Goal: Transaction & Acquisition: Download file/media

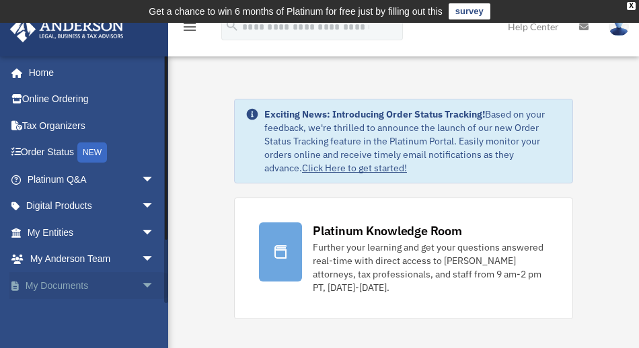
click at [143, 284] on span "arrow_drop_down" at bounding box center [154, 286] width 27 height 28
click at [73, 285] on link "My Documents arrow_drop_up" at bounding box center [91, 285] width 165 height 27
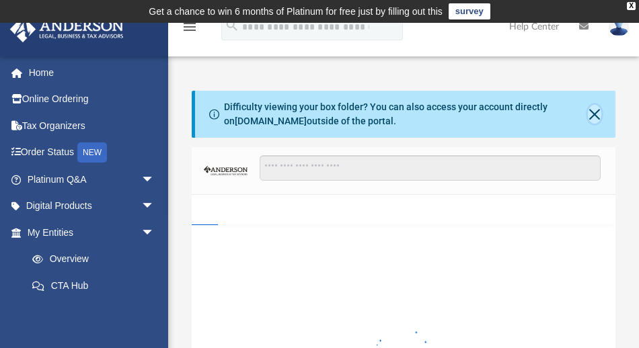
click at [592, 112] on button "Close" at bounding box center [594, 114] width 13 height 19
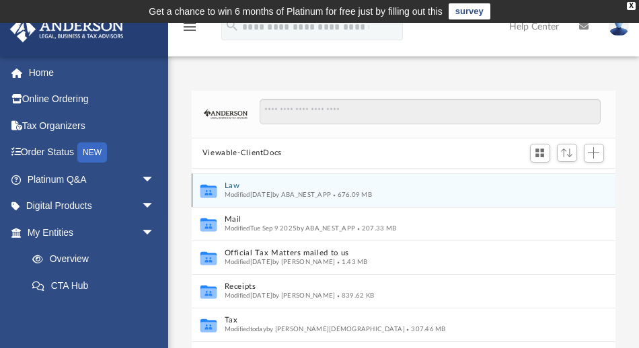
scroll to position [97, 0]
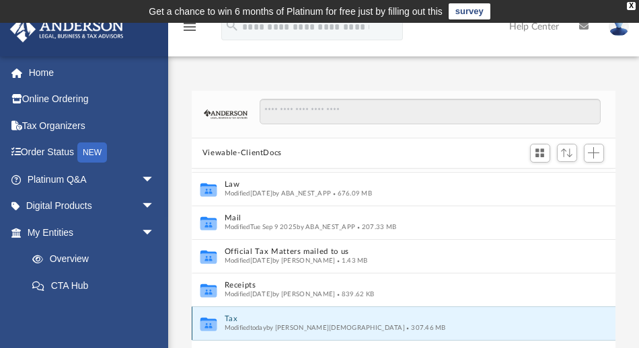
click at [234, 315] on button "Tax" at bounding box center [391, 319] width 333 height 9
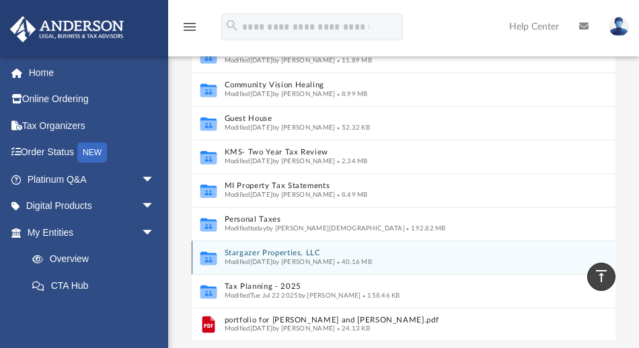
scroll to position [133, 0]
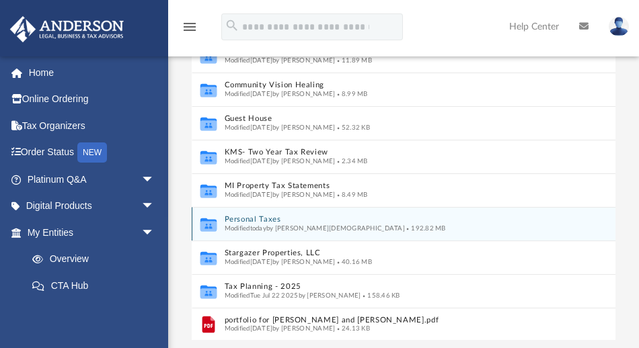
click at [208, 221] on icon "grid" at bounding box center [208, 226] width 16 height 10
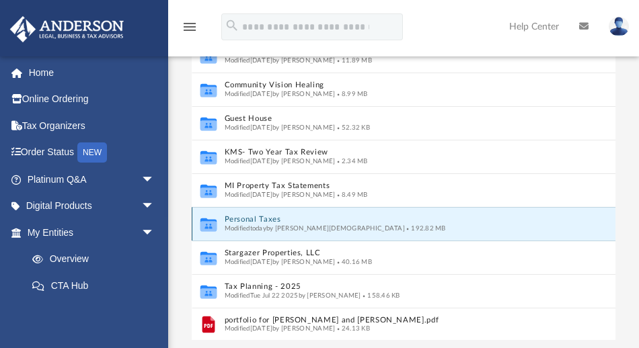
click at [208, 221] on icon "grid" at bounding box center [208, 226] width 16 height 10
click at [268, 218] on button "Personal Taxes" at bounding box center [391, 219] width 333 height 9
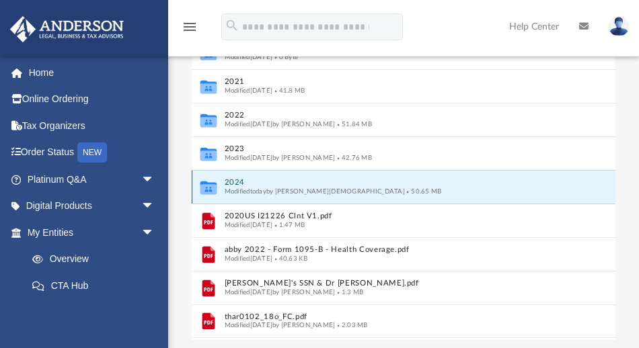
click at [233, 182] on button "2024" at bounding box center [395, 182] width 340 height 9
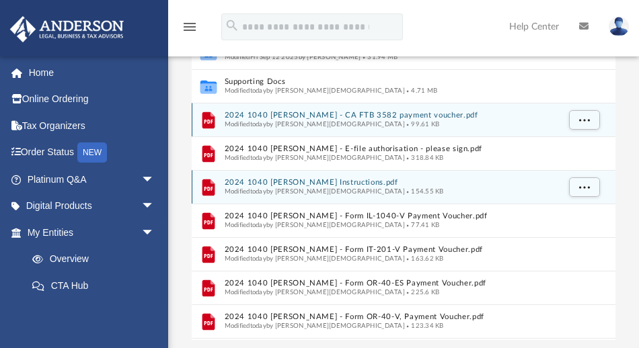
click at [270, 115] on button "2024 1040 [PERSON_NAME] - CA FTB 3582 payment voucher.pdf" at bounding box center [391, 115] width 333 height 9
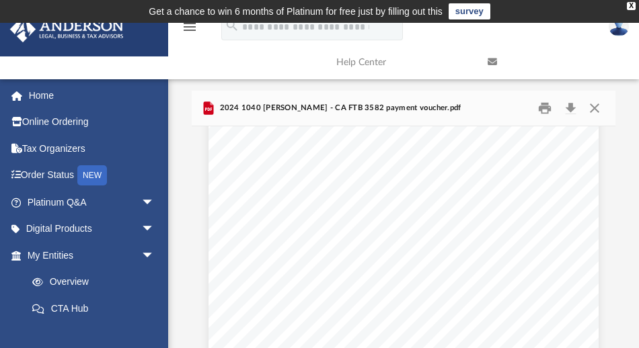
scroll to position [145, 0]
click at [571, 107] on button "Download" at bounding box center [570, 107] width 24 height 21
click at [596, 107] on button "Close" at bounding box center [594, 107] width 24 height 21
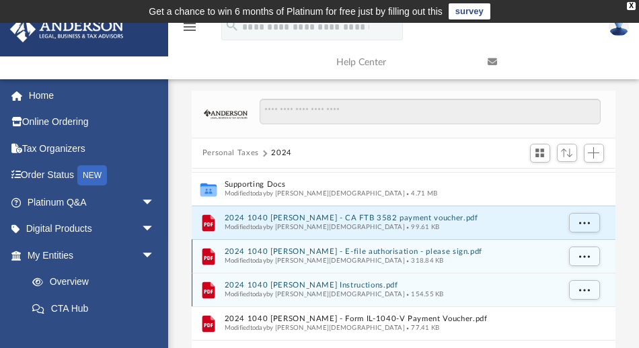
scroll to position [29, 0]
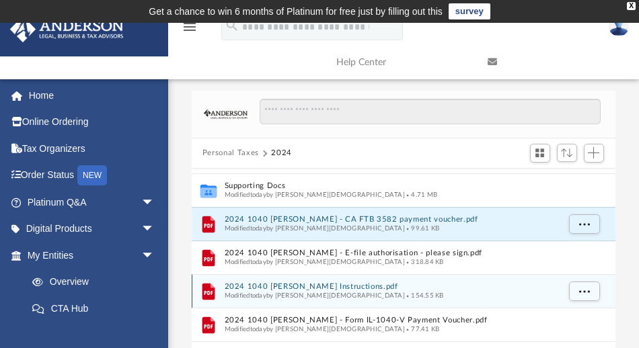
click at [237, 285] on button "2024 1040 [PERSON_NAME] Instructions.pdf" at bounding box center [391, 286] width 333 height 9
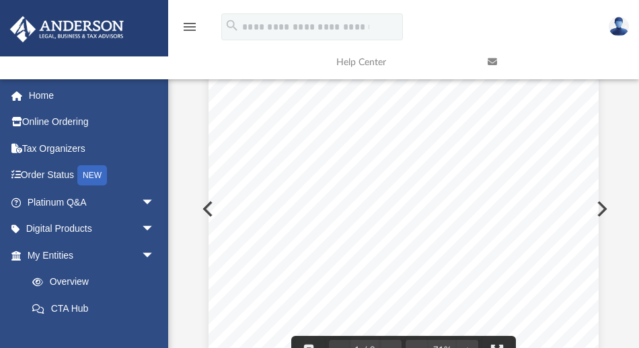
scroll to position [124, 0]
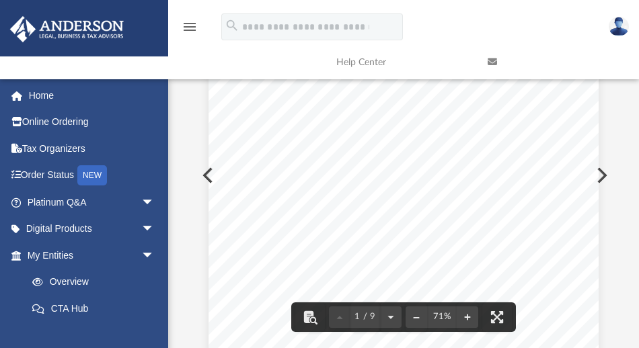
click at [450, 173] on div "[DATE] [PERSON_NAME] & [PERSON_NAME] [STREET_ADDRESS] Dear [PERSON_NAME] & [PER…" at bounding box center [403, 264] width 390 height 505
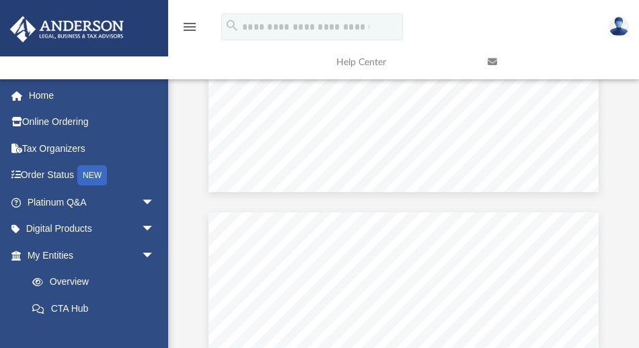
scroll to position [1310, 0]
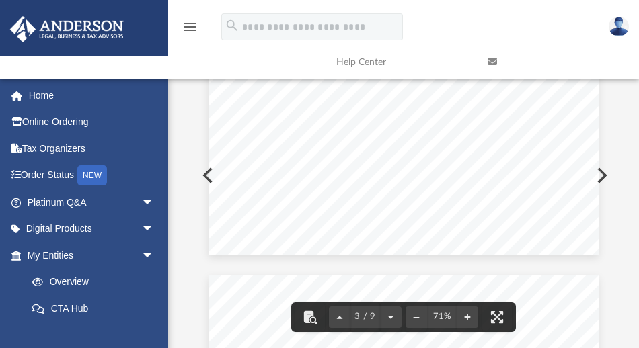
drag, startPoint x: 272, startPoint y: 176, endPoint x: 387, endPoint y: 188, distance: 114.9
click at [387, 188] on div "[US_STATE] Department of Revenue P.O. [GEOGRAPHIC_DATA]-0950 Your [US_STATE] re…" at bounding box center [403, 3] width 390 height 505
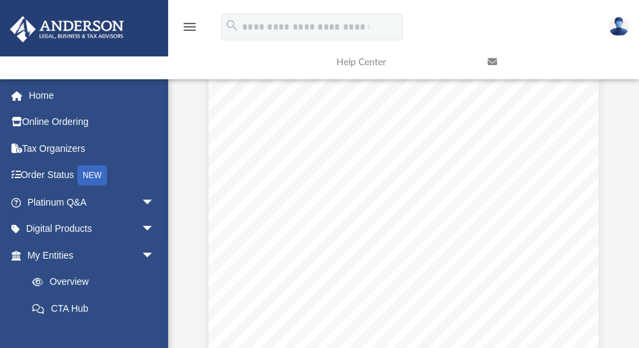
scroll to position [2767, 0]
